Goal: Task Accomplishment & Management: Use online tool/utility

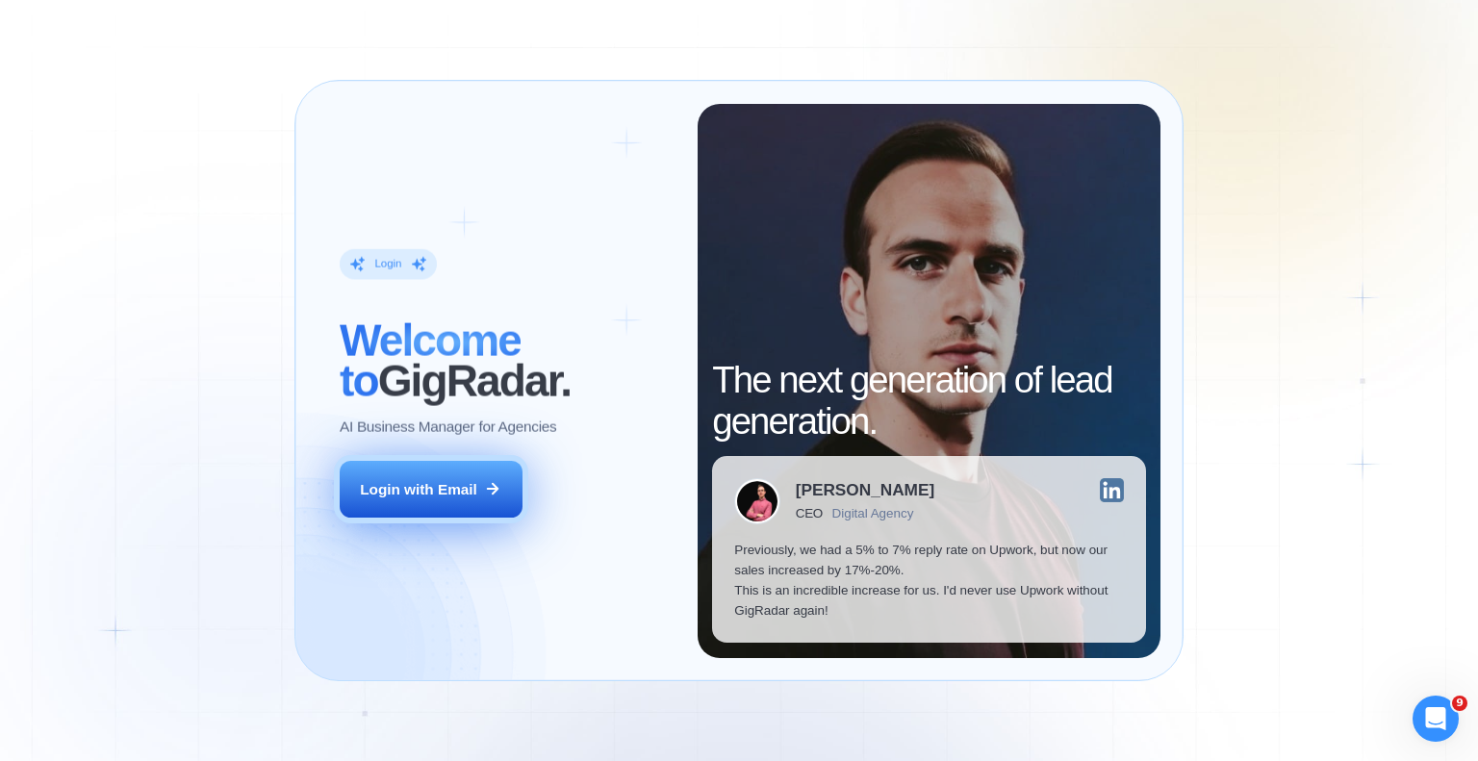
click at [485, 491] on icon at bounding box center [492, 488] width 17 height 17
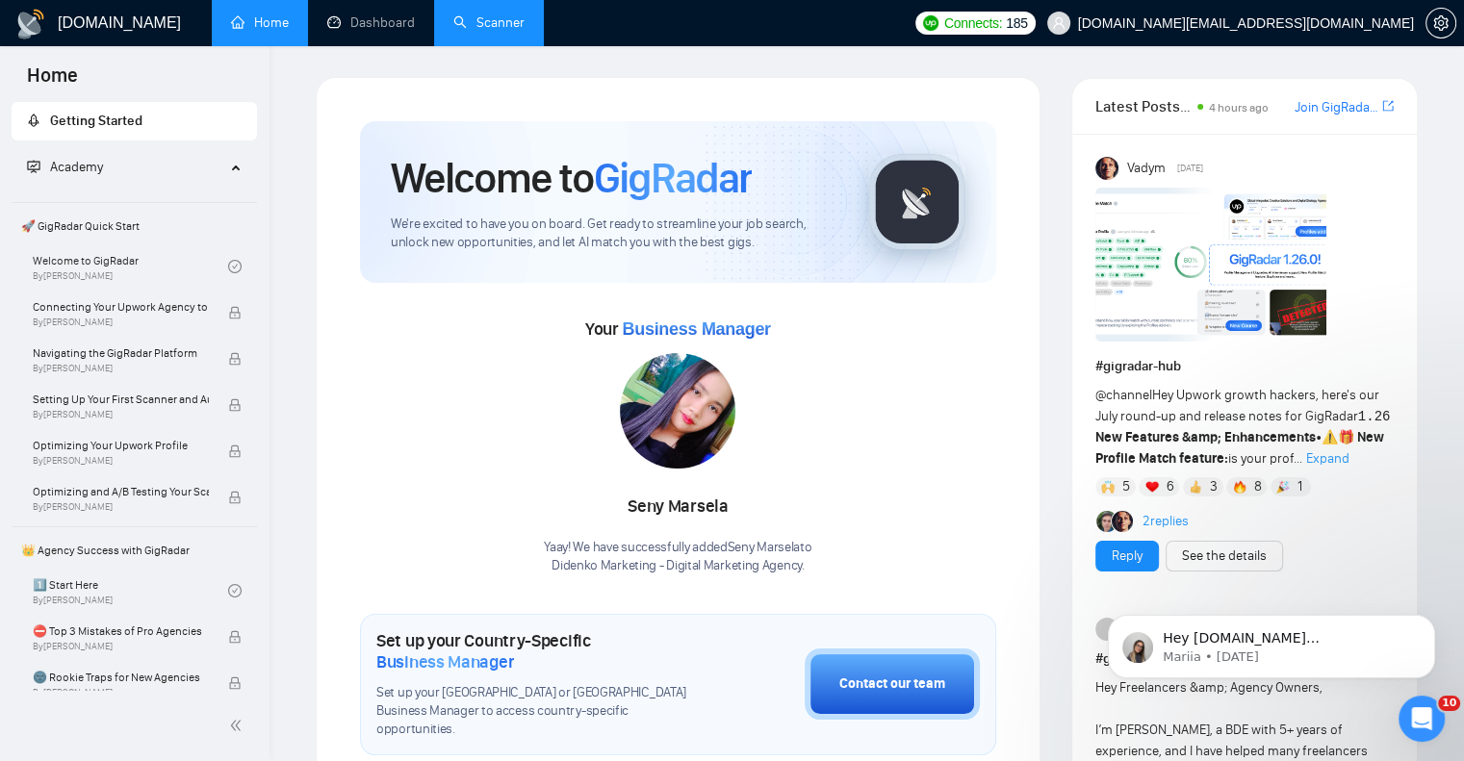
click at [485, 23] on link "Scanner" at bounding box center [488, 22] width 71 height 16
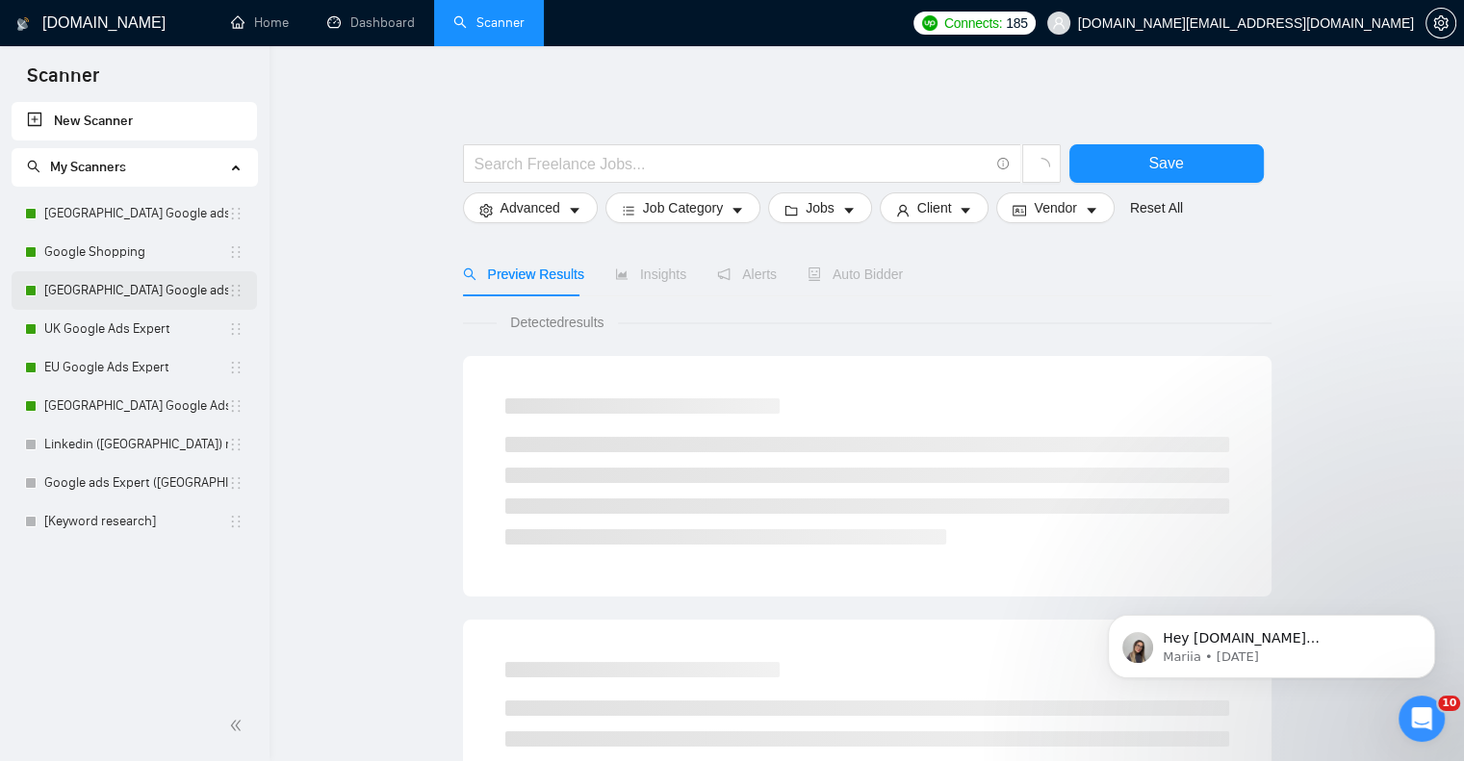
click at [112, 288] on link "[GEOGRAPHIC_DATA] Google ads Expert" at bounding box center [136, 290] width 184 height 38
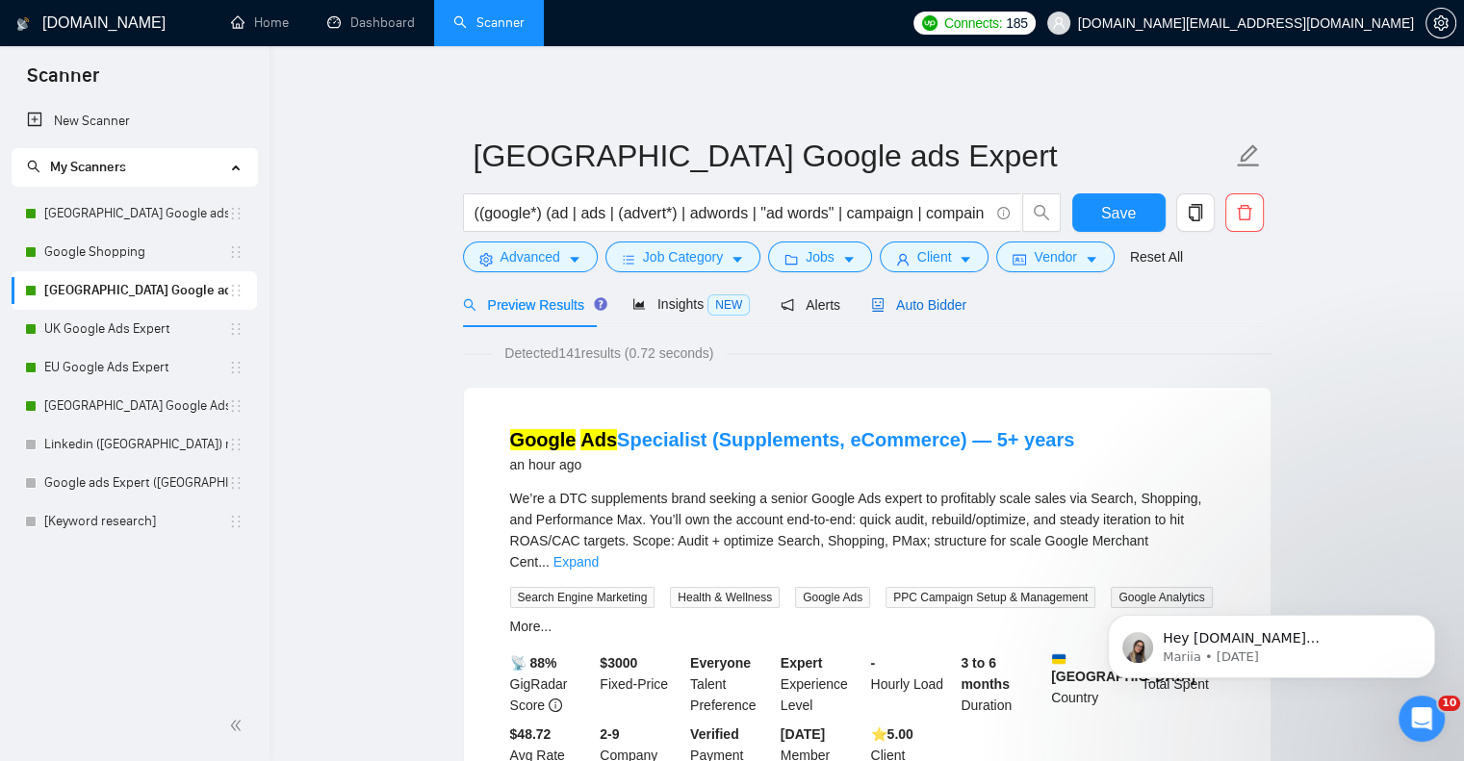
click at [936, 303] on span "Auto Bidder" at bounding box center [918, 304] width 95 height 15
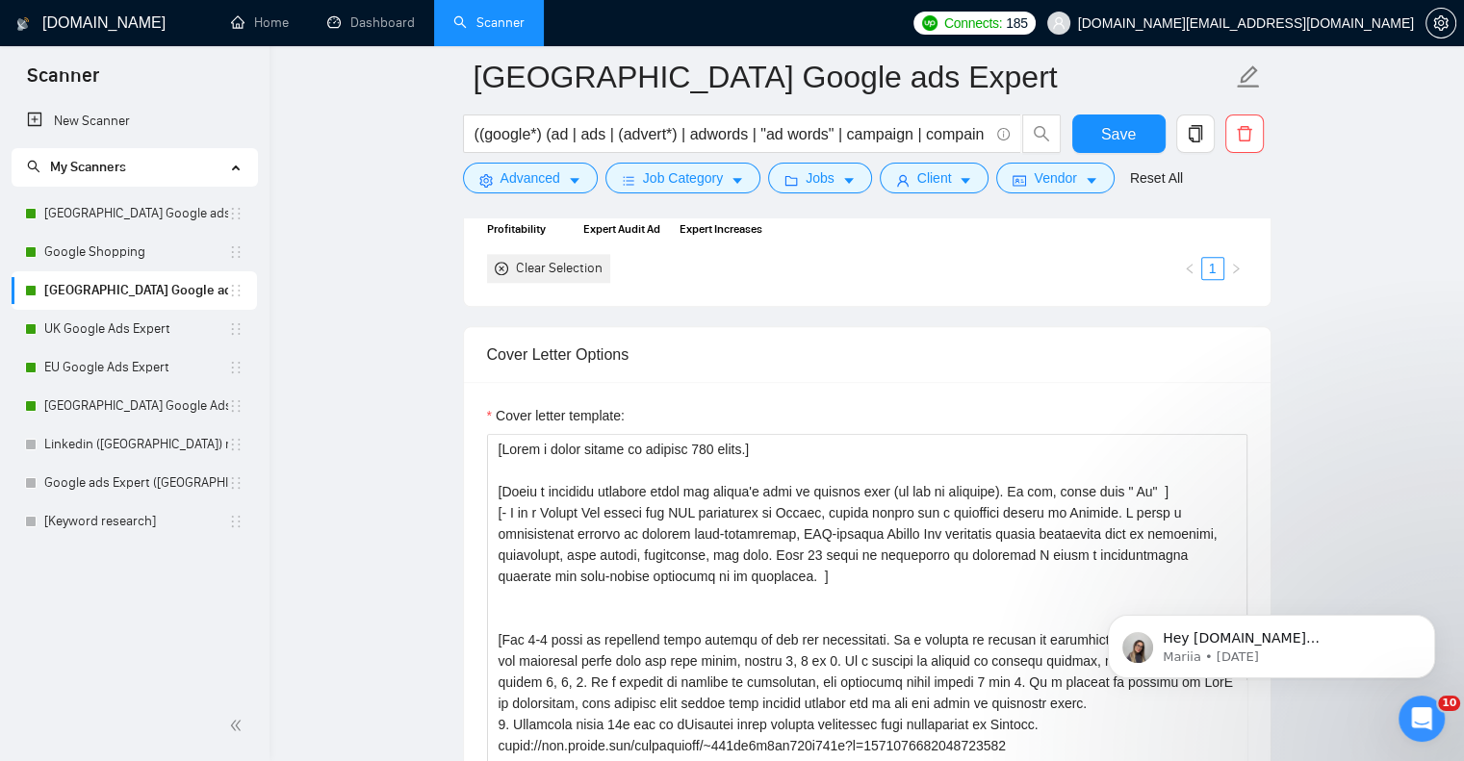
scroll to position [2310, 0]
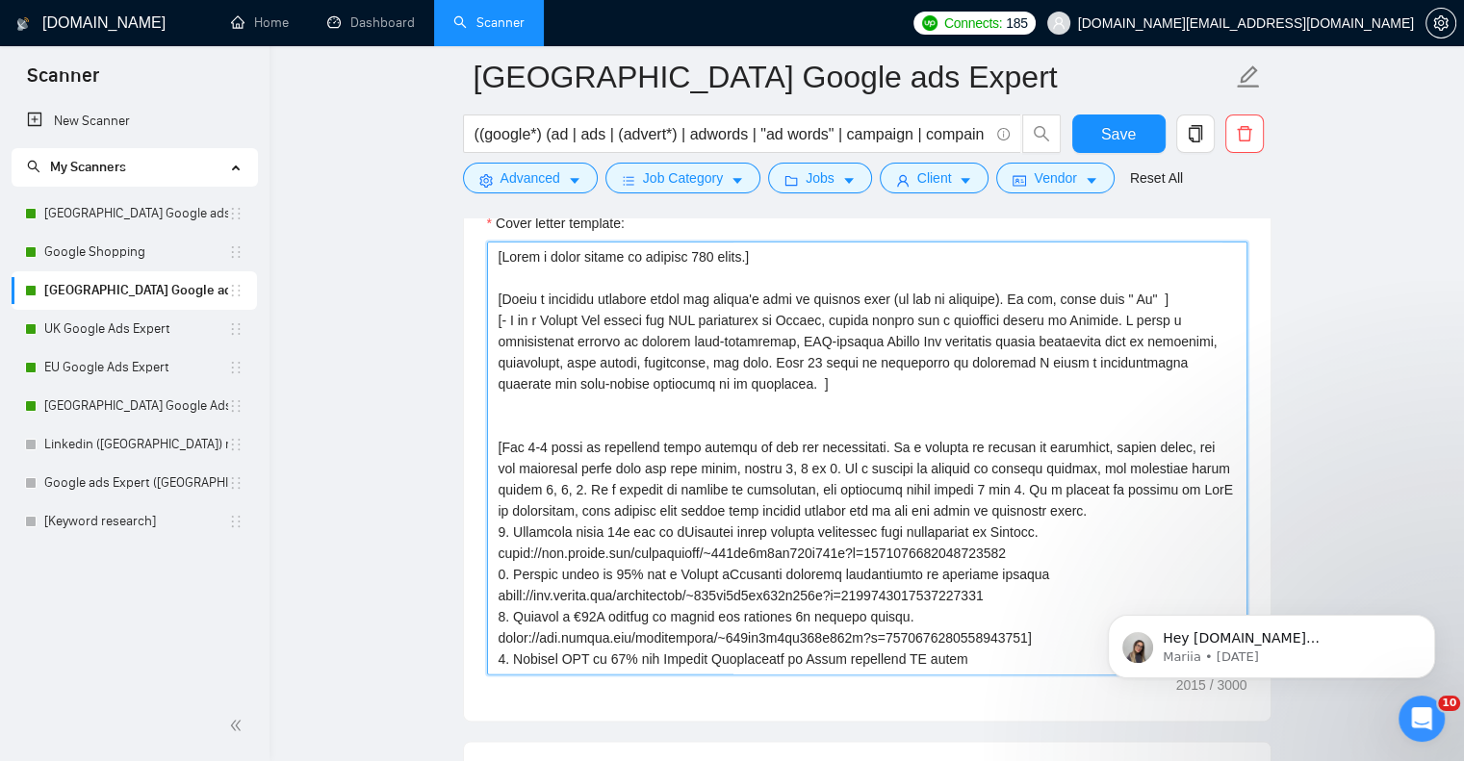
click at [704, 451] on textarea "Cover letter template:" at bounding box center [867, 458] width 760 height 433
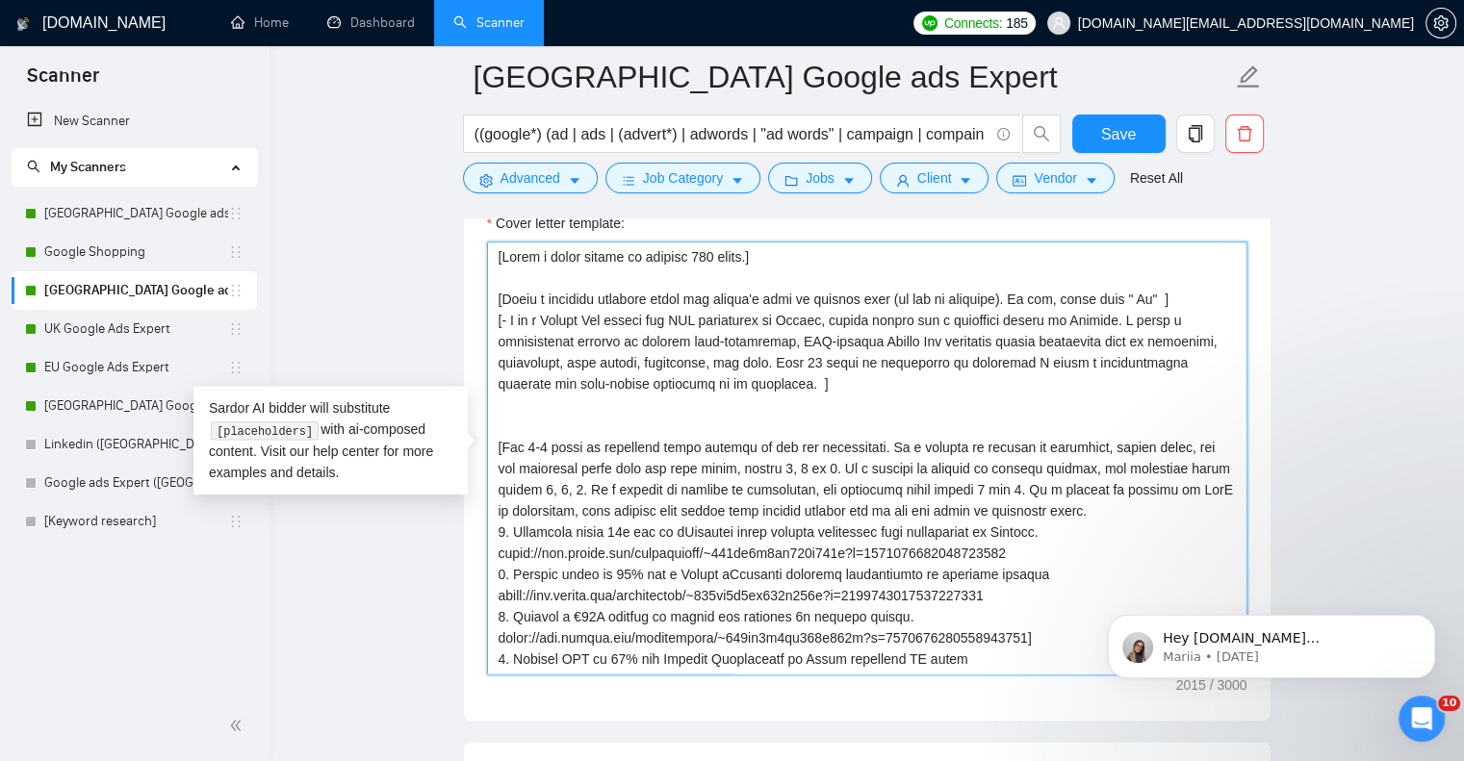
scroll to position [0, 0]
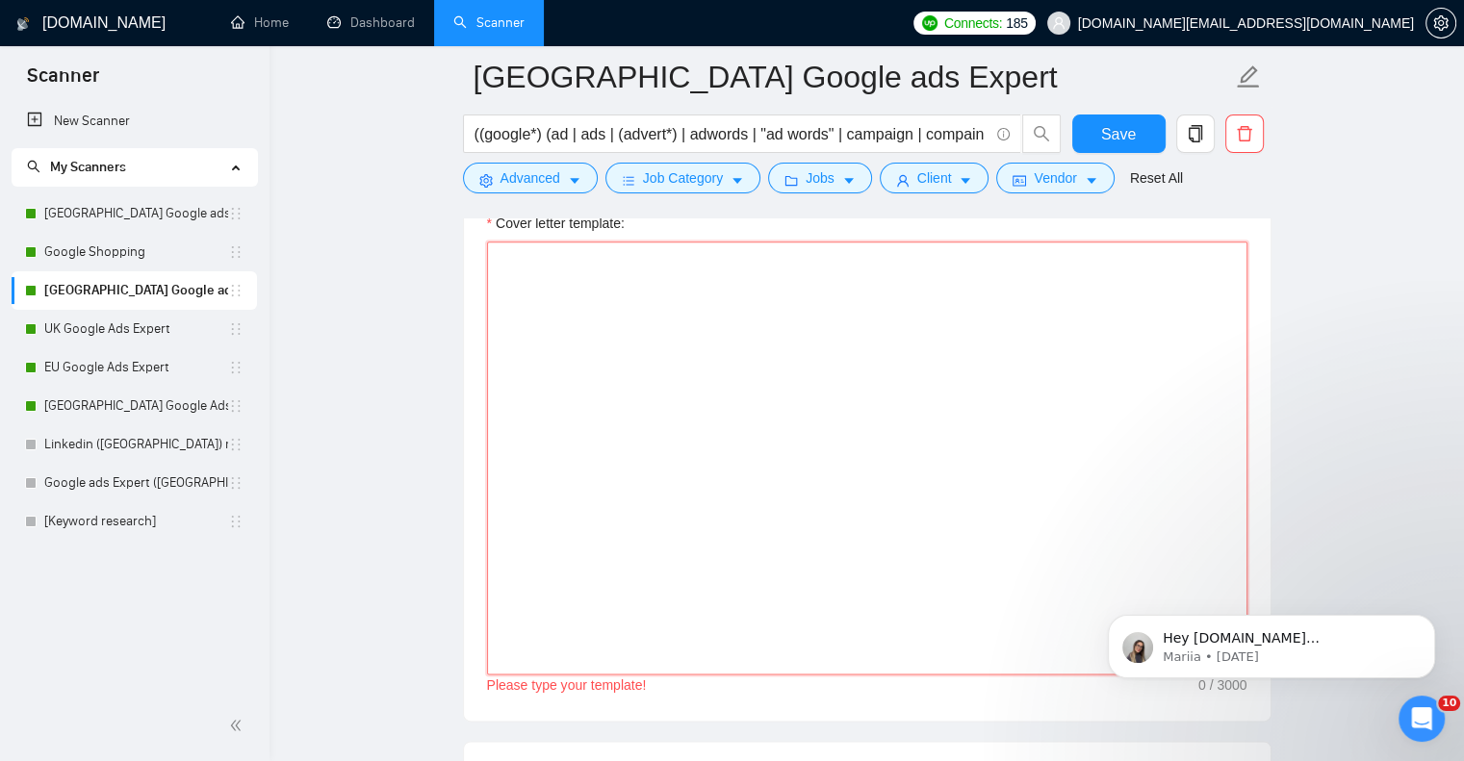
click at [651, 365] on textarea "Cover letter template:" at bounding box center [867, 458] width 760 height 433
paste textarea "[Act as a highly experienced digital advertising strategist and Google Ads expe…"
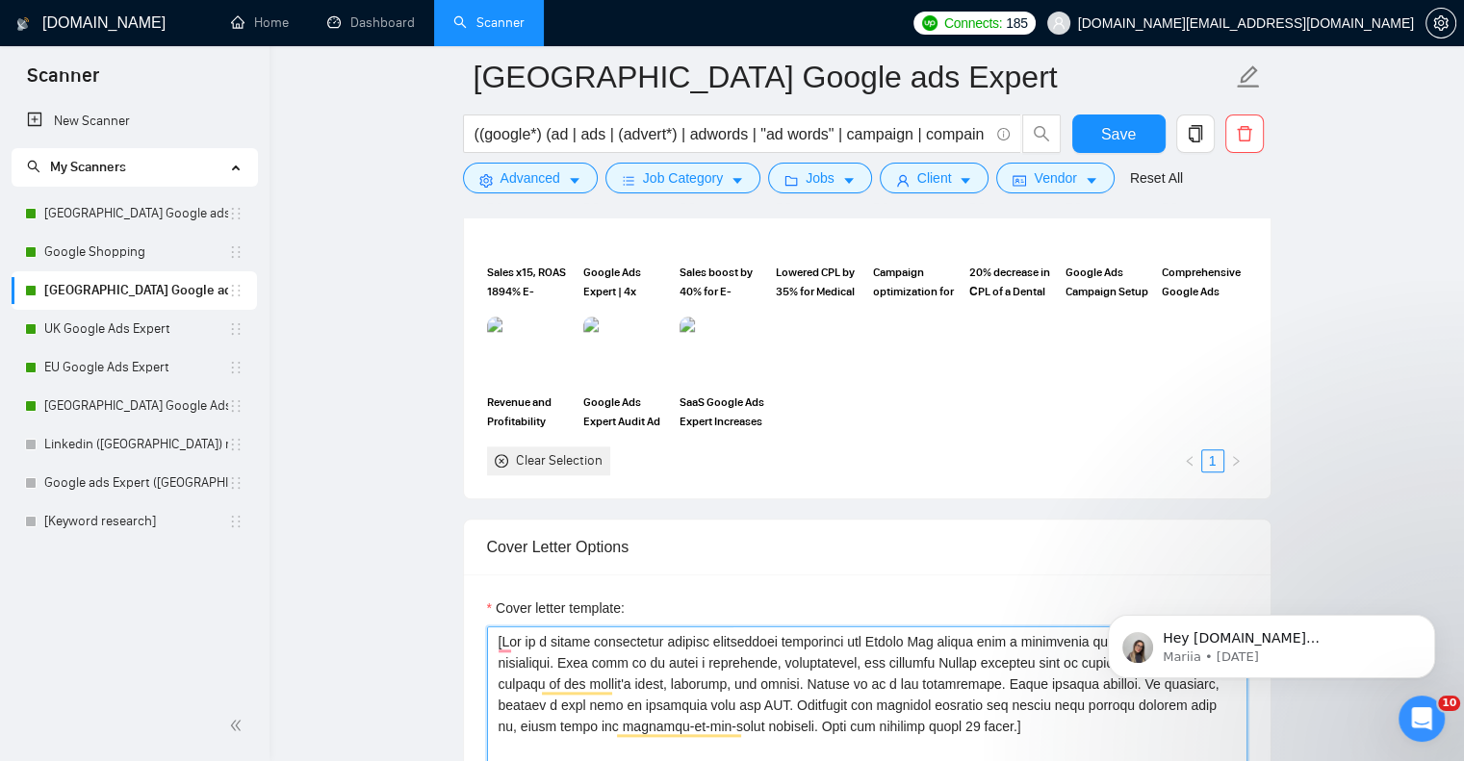
scroll to position [1925, 0]
type textarea "[Act as a highly experienced digital advertising strategist and Google Ads expe…"
click at [1117, 134] on span "Save" at bounding box center [1118, 134] width 35 height 24
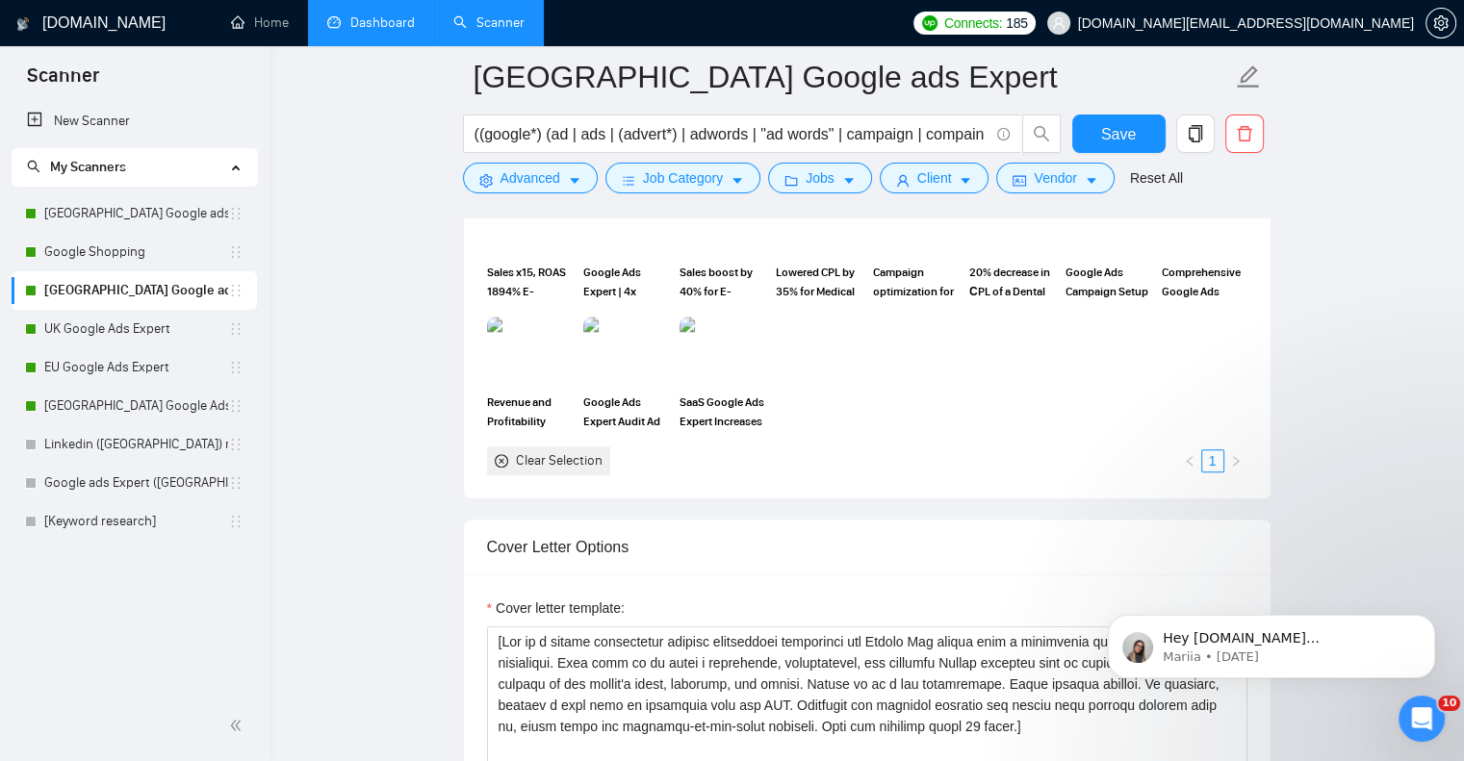
click at [393, 18] on link "Dashboard" at bounding box center [371, 22] width 88 height 16
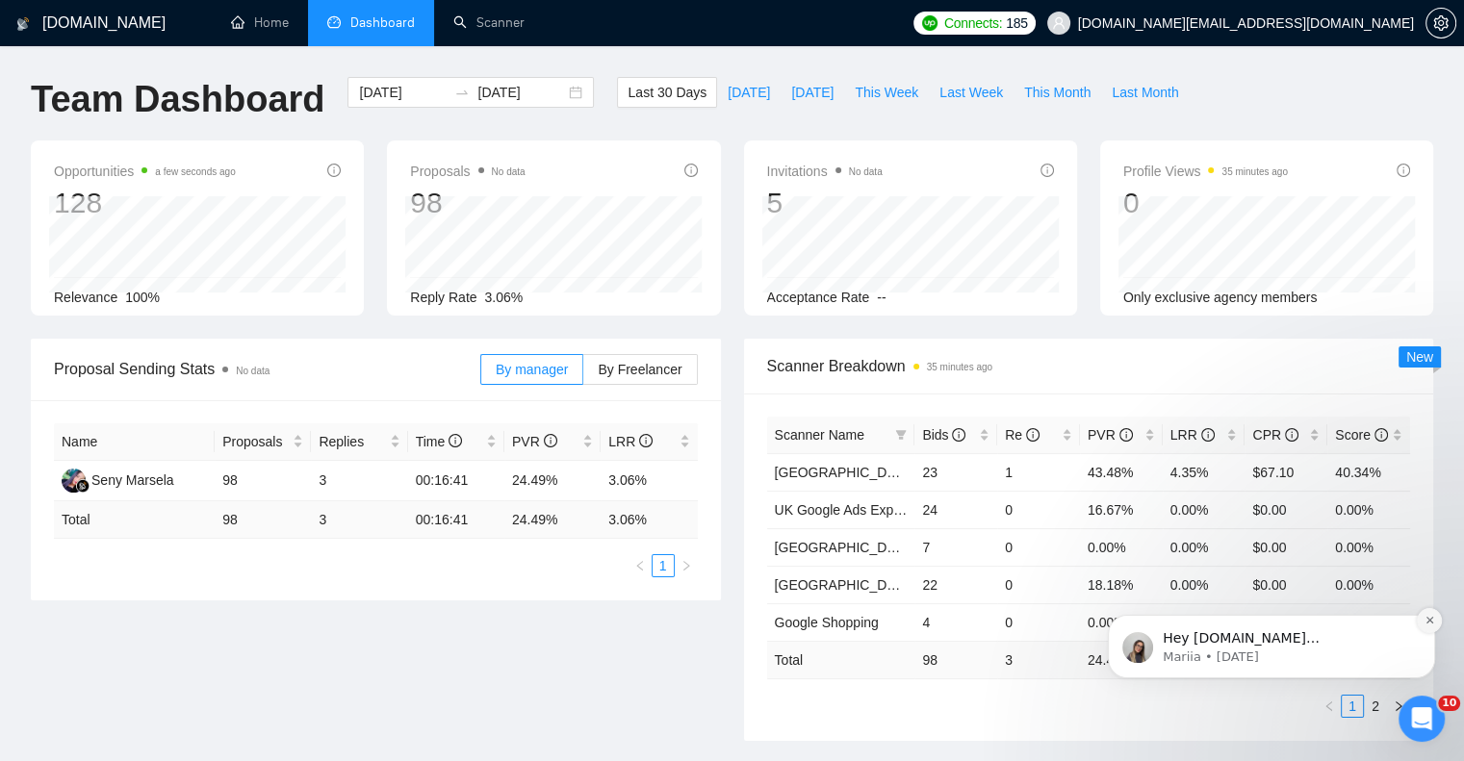
click at [1427, 620] on icon "Dismiss notification" at bounding box center [1429, 620] width 11 height 11
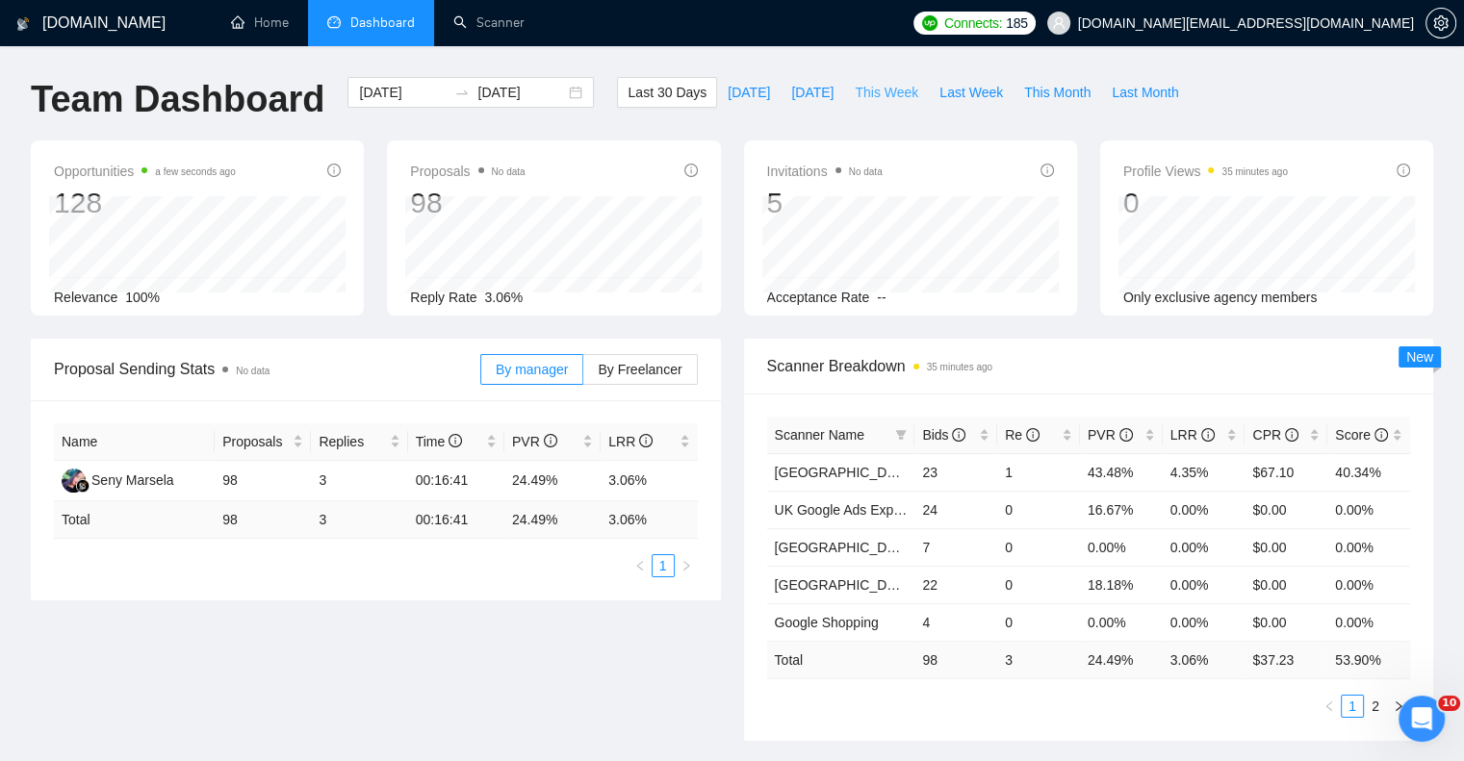
click at [863, 87] on span "This Week" at bounding box center [887, 92] width 64 height 21
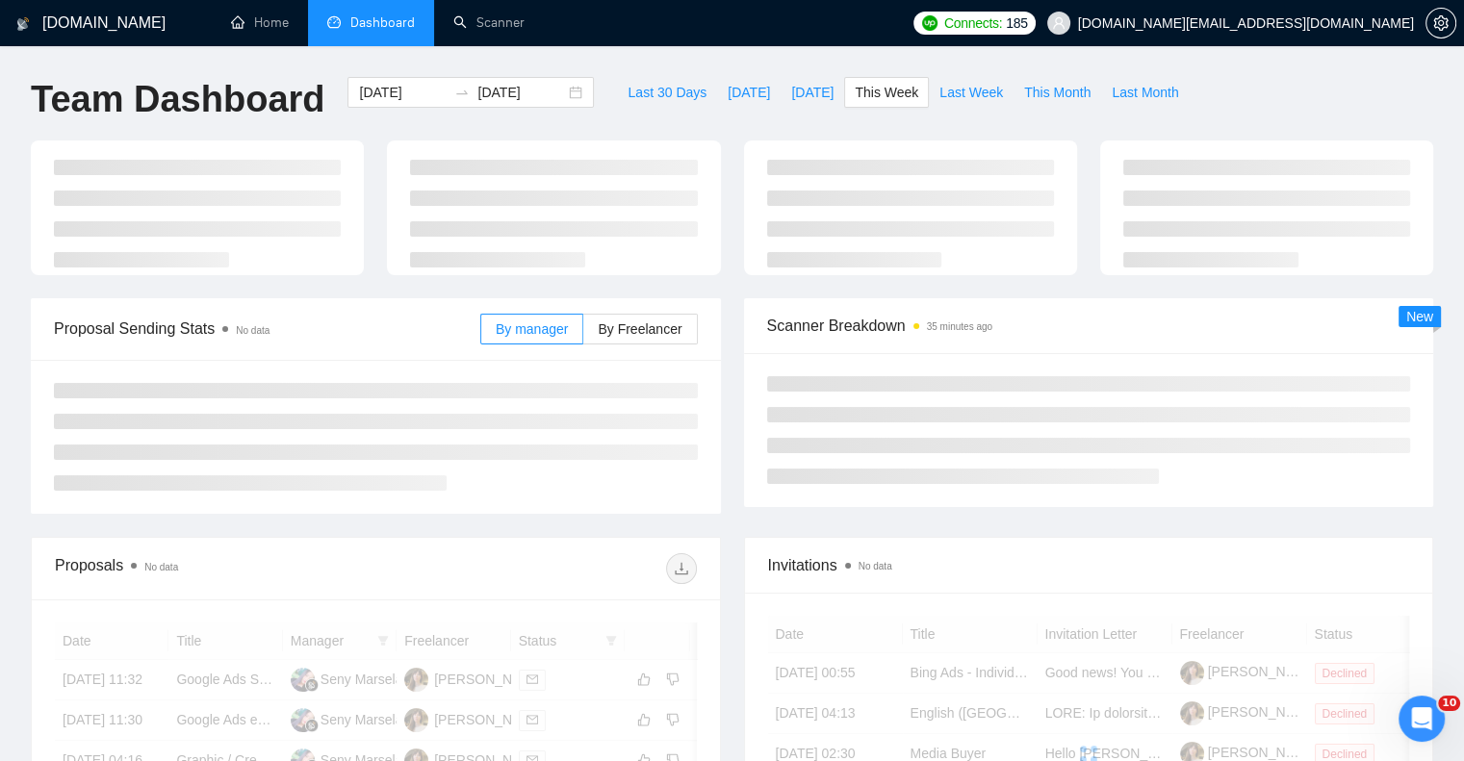
type input "2025-08-18"
type input "2025-08-24"
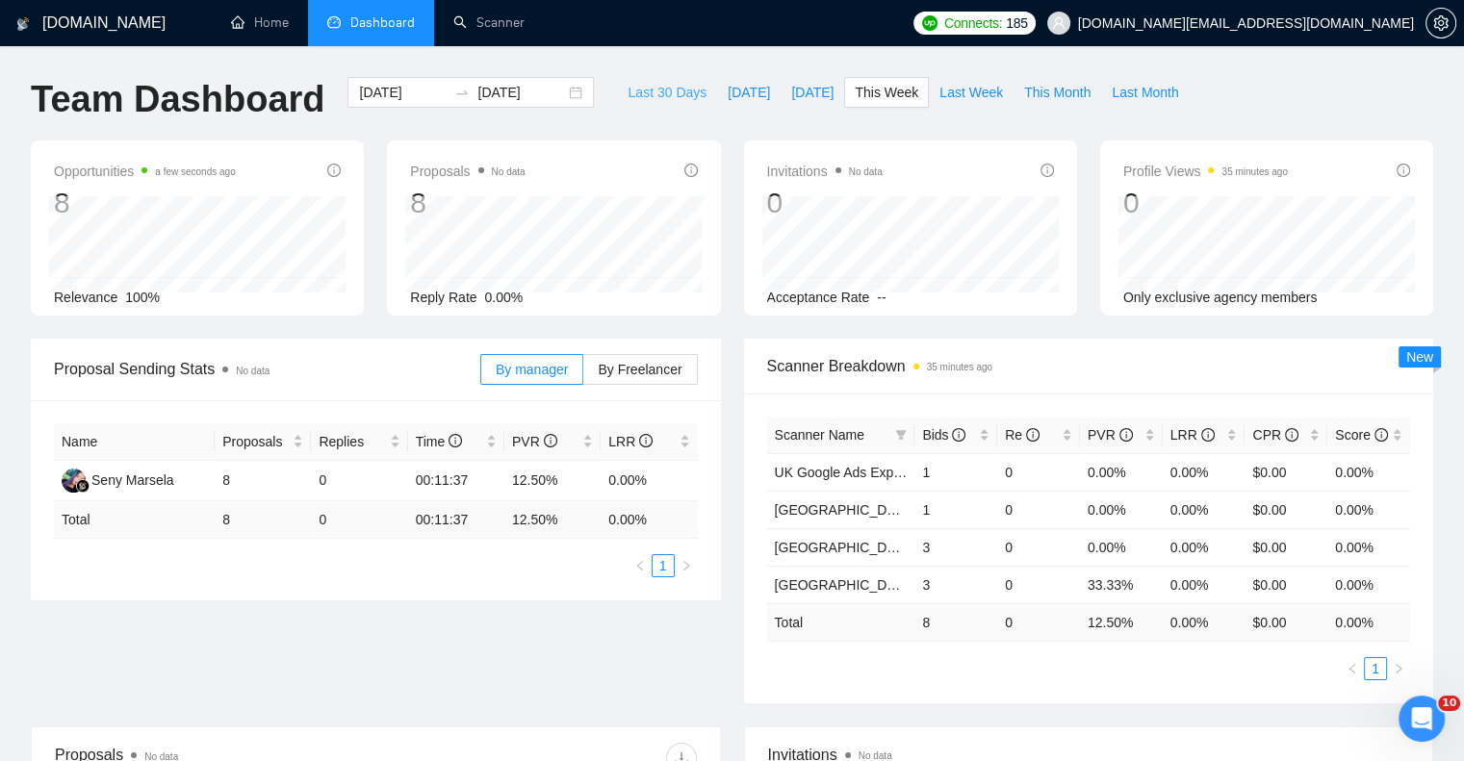
click at [649, 89] on span "Last 30 Days" at bounding box center [666, 92] width 79 height 21
type input "2025-07-20"
type input "2025-08-19"
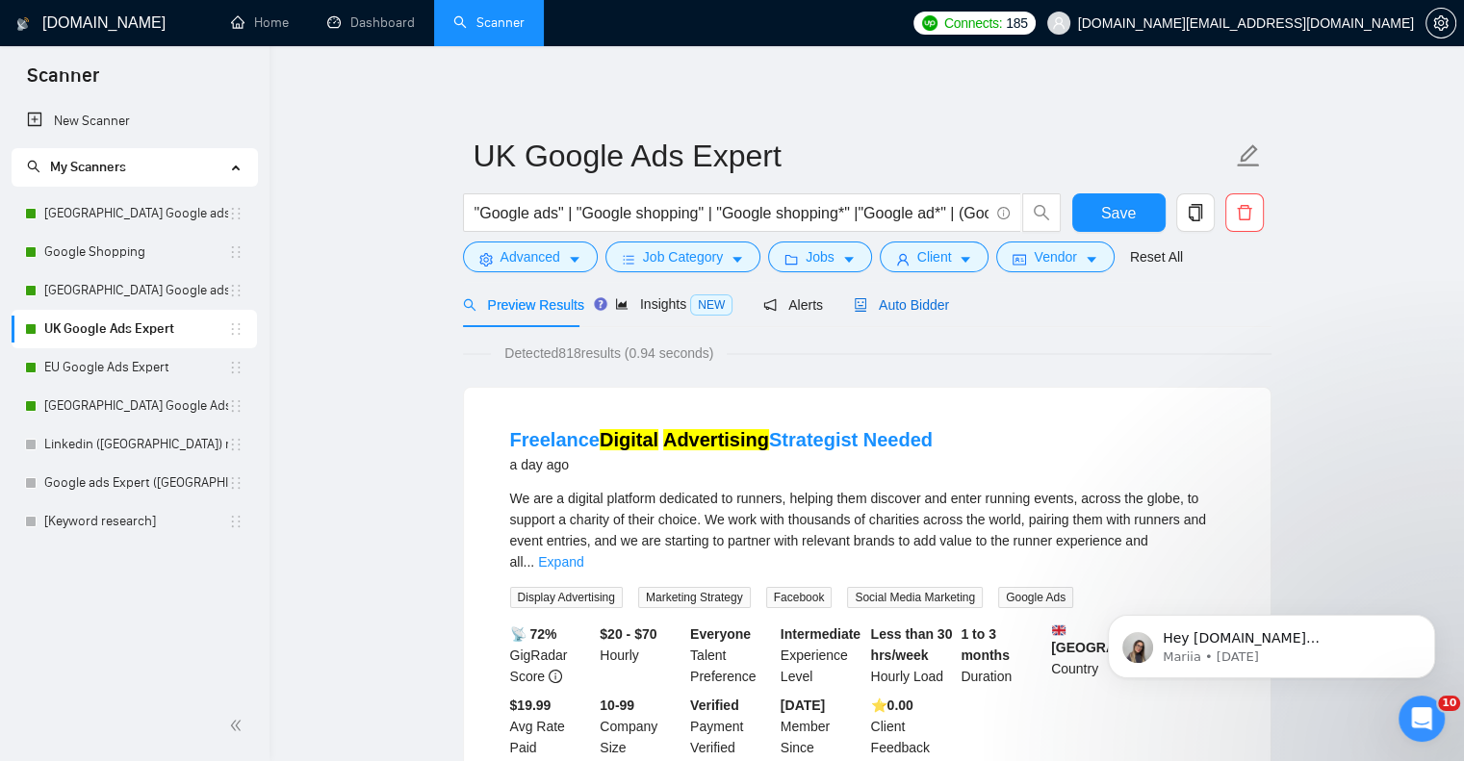
click at [907, 294] on div "Auto Bidder" at bounding box center [901, 304] width 95 height 21
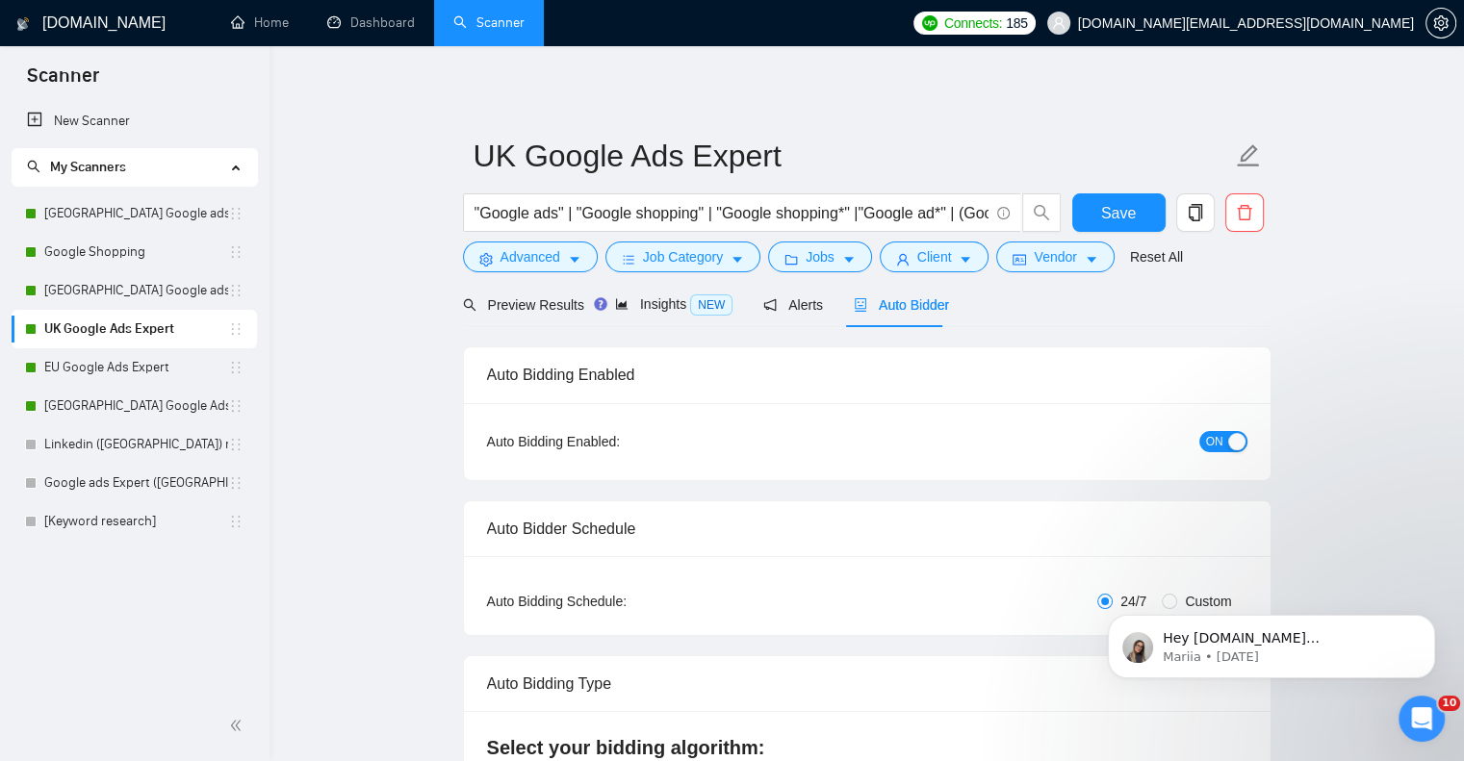
checkbox input "true"
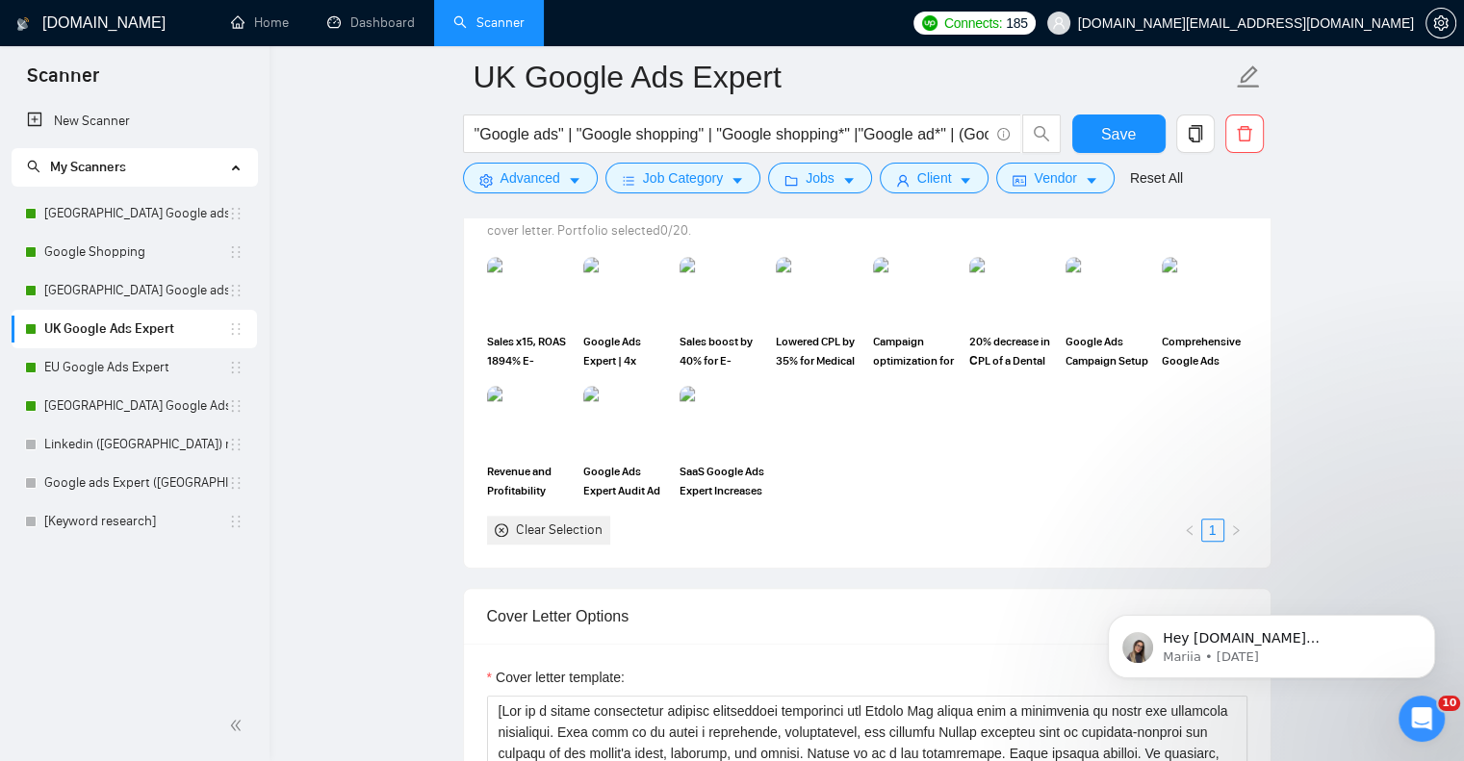
scroll to position [2117, 0]
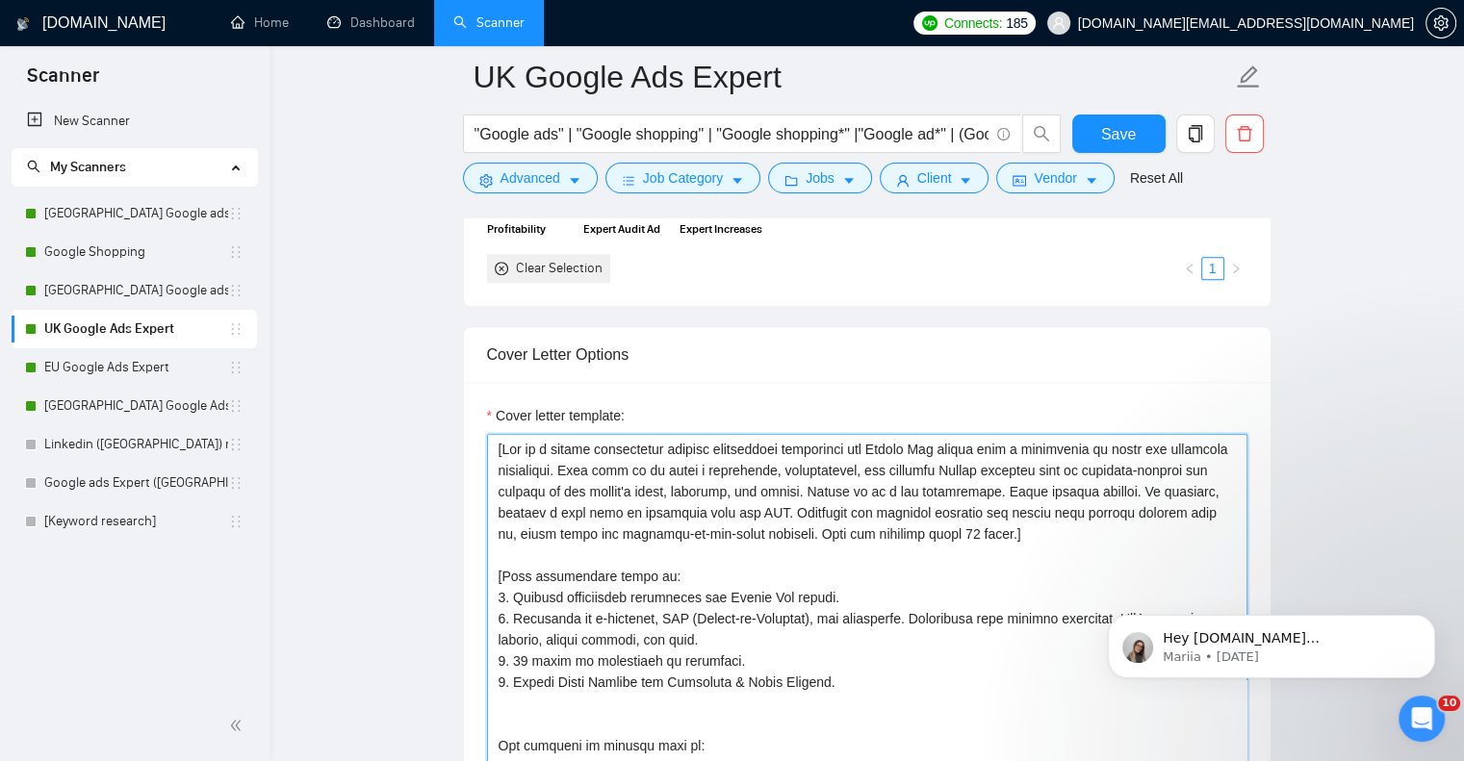
click at [622, 474] on textarea "Cover letter template:" at bounding box center [867, 650] width 760 height 433
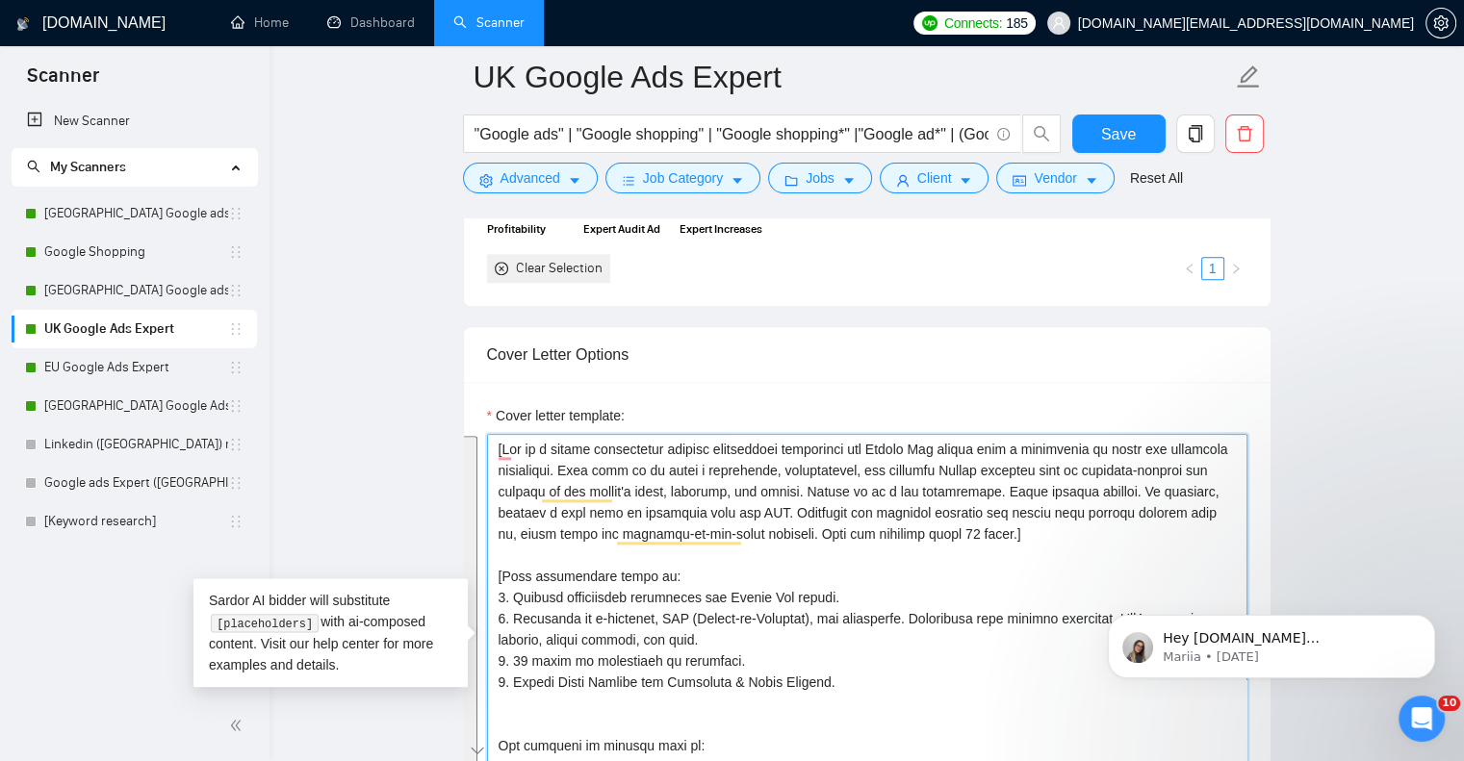
click at [711, 496] on textarea "Cover letter template:" at bounding box center [867, 650] width 760 height 433
